Goal: Check status

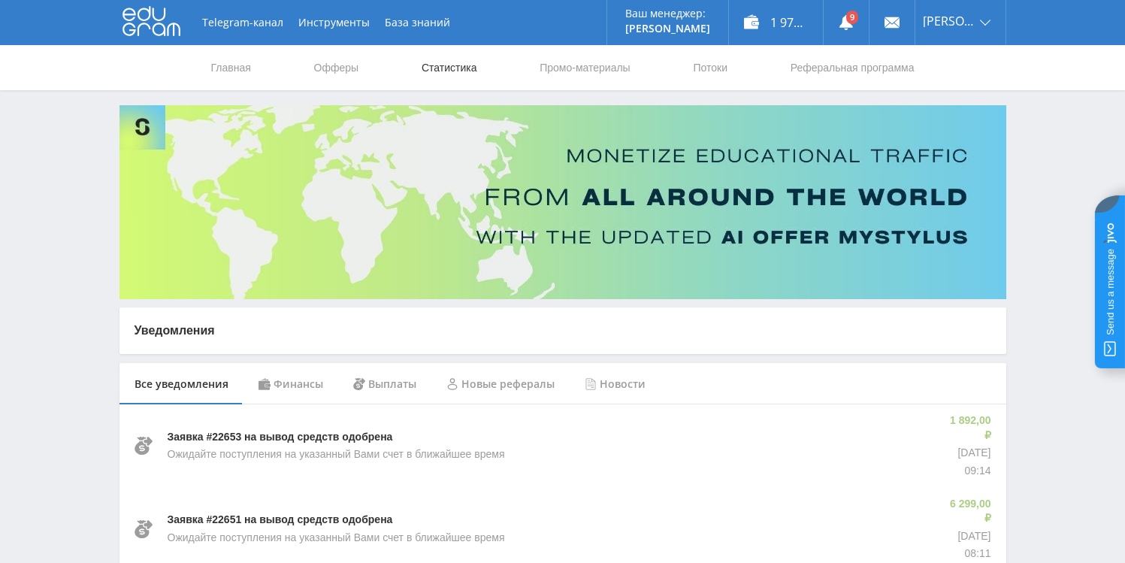
click at [432, 71] on link "Статистика" at bounding box center [449, 67] width 59 height 45
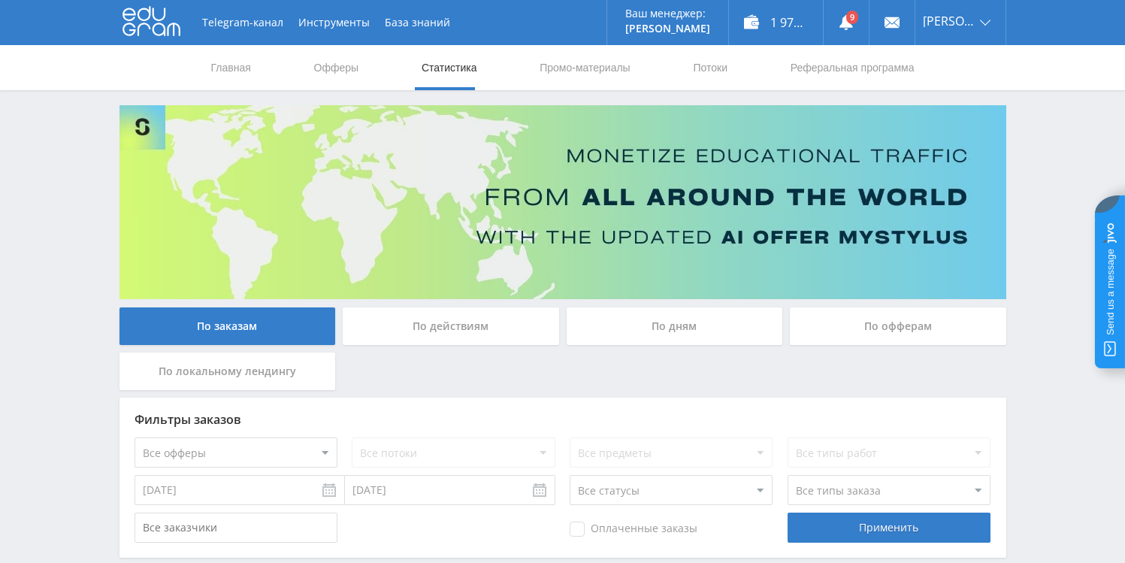
click at [642, 335] on div "По дням" at bounding box center [675, 326] width 216 height 38
click at [0, 0] on input "По дням" at bounding box center [0, 0] width 0 height 0
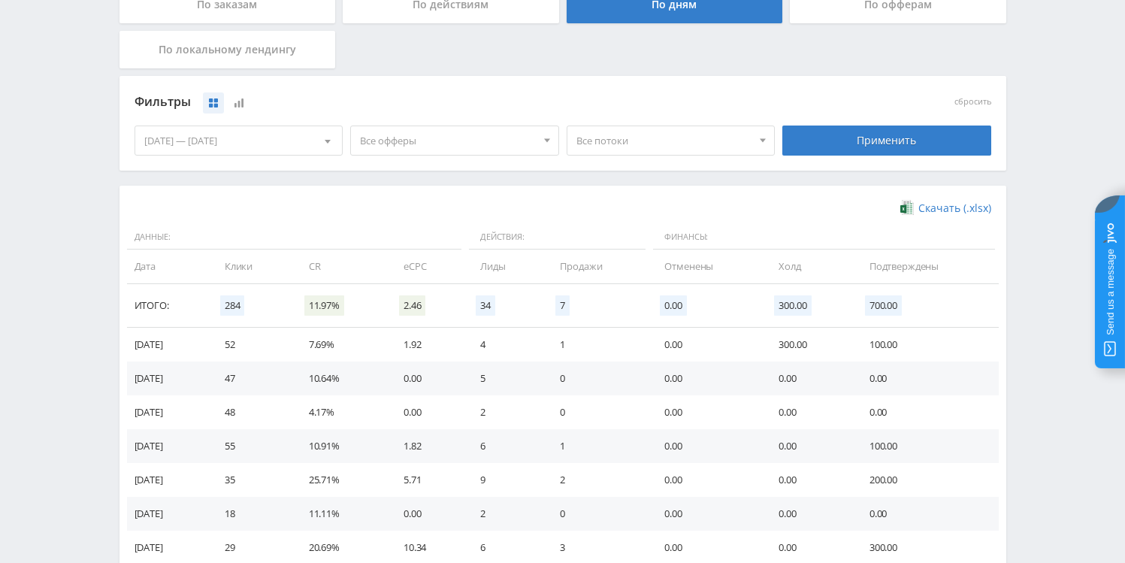
scroll to position [420, 0]
